Goal: Check status: Check status

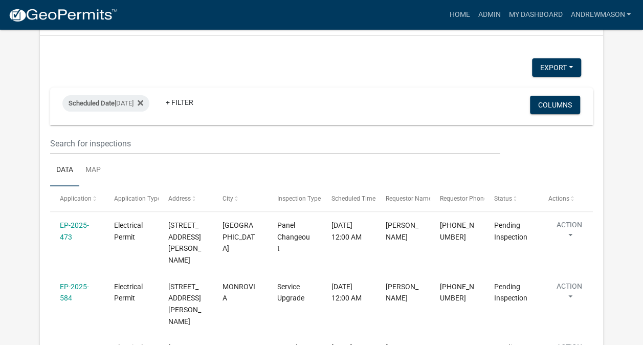
scroll to position [121, 0]
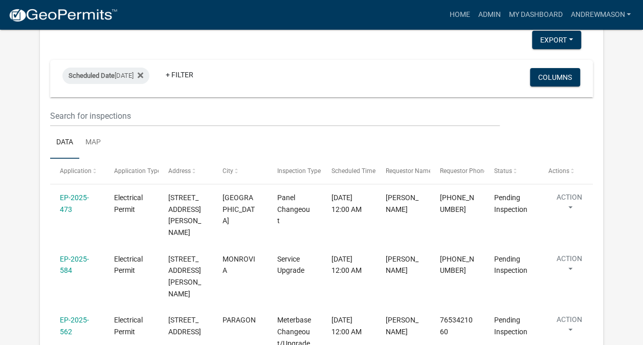
select select "3: 100"
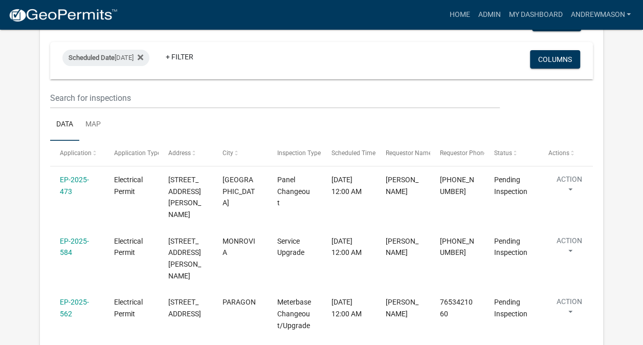
click at [69, 195] on link "EP-2025-473" at bounding box center [74, 186] width 29 height 20
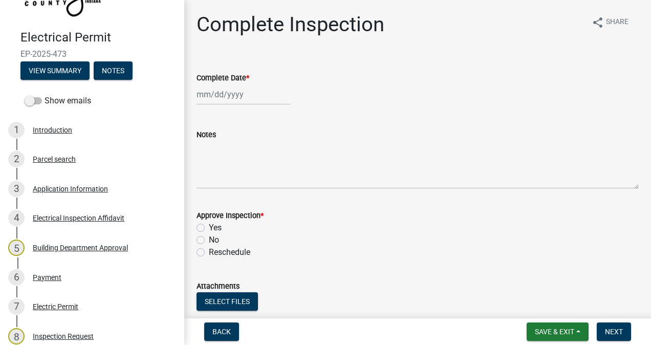
scroll to position [82, 0]
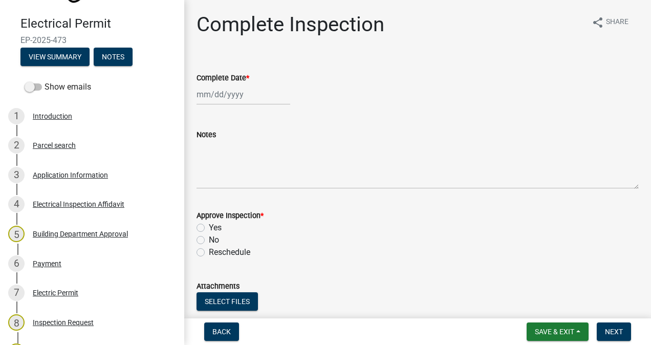
click at [84, 183] on div "3 Application Information" at bounding box center [88, 175] width 160 height 16
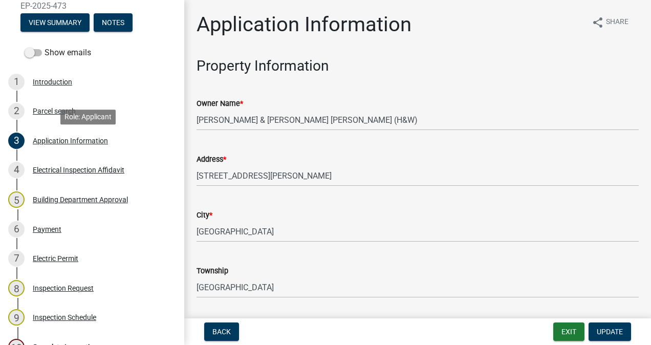
scroll to position [102, 0]
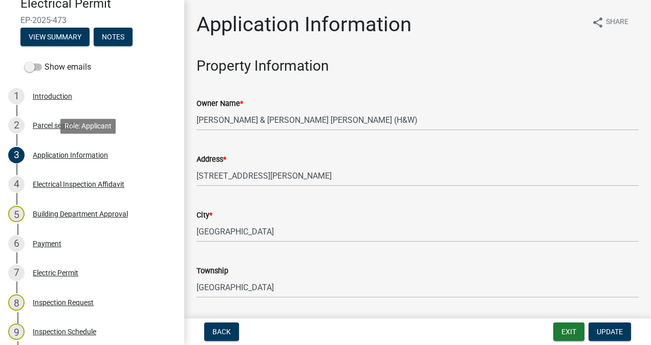
click at [53, 127] on div "Parcel search" at bounding box center [54, 125] width 43 height 7
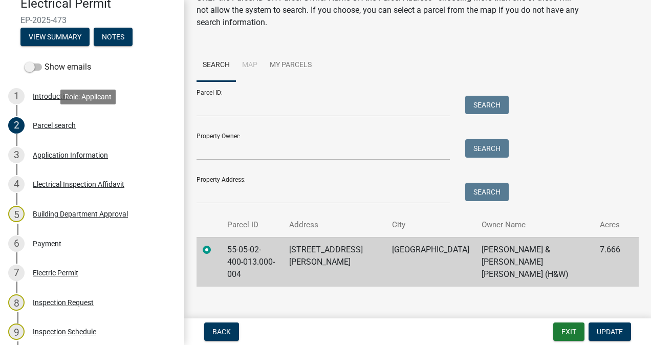
scroll to position [61, 0]
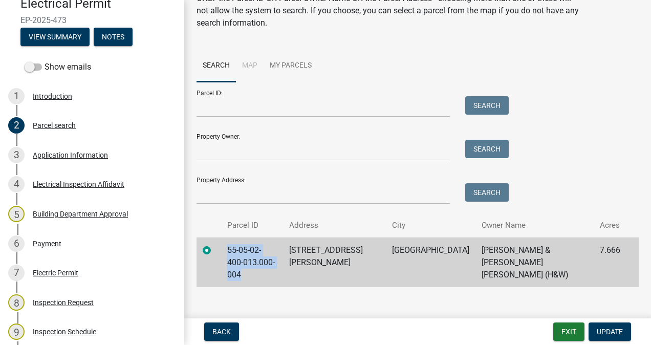
drag, startPoint x: 276, startPoint y: 264, endPoint x: 228, endPoint y: 246, distance: 51.3
click at [228, 246] on td "55-05-02-400-013.000-004" at bounding box center [252, 262] width 62 height 50
drag, startPoint x: 228, startPoint y: 246, endPoint x: 233, endPoint y: 248, distance: 5.7
copy td "55-05-02-400-013.000-004"
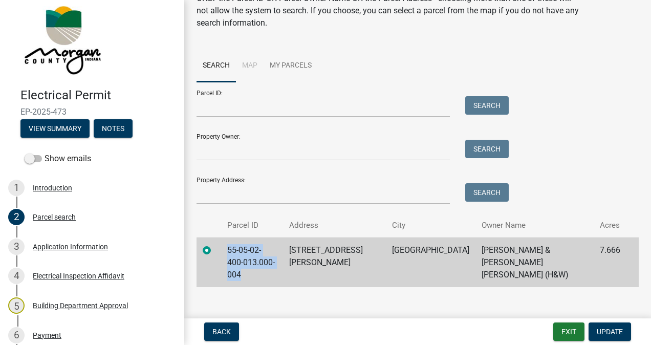
scroll to position [10, 0]
